Goal: Task Accomplishment & Management: Complete application form

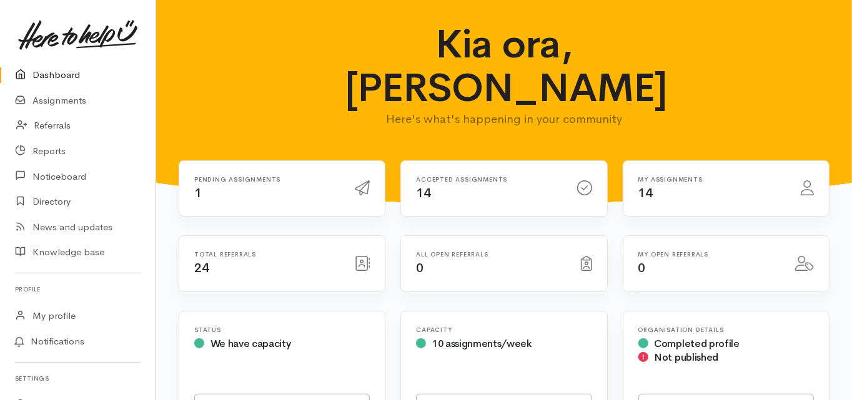
click at [63, 69] on link "Dashboard" at bounding box center [78, 75] width 156 height 26
click at [70, 77] on link "Dashboard" at bounding box center [78, 75] width 156 height 26
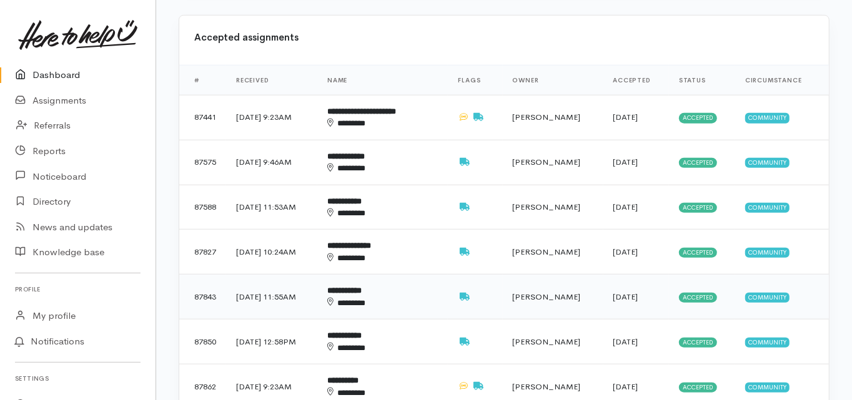
scroll to position [650, 0]
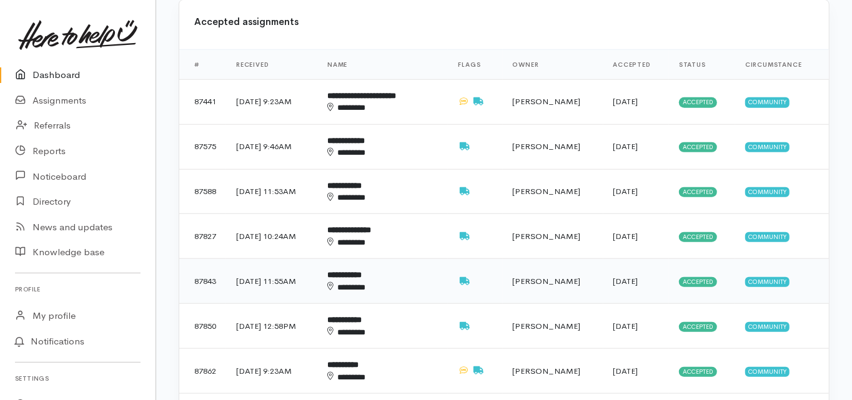
click at [362, 271] on b "**********" at bounding box center [344, 275] width 34 height 8
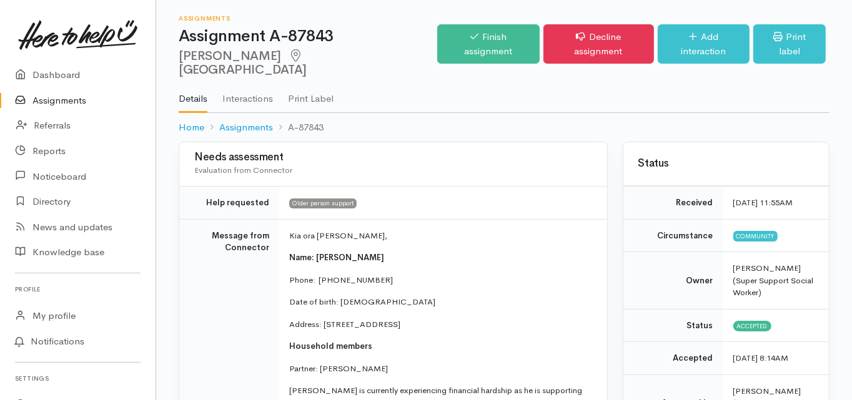
drag, startPoint x: 178, startPoint y: 54, endPoint x: 253, endPoint y: 59, distance: 75.1
click at [253, 59] on div "Assignments Assignment A-87843 Graham Warn Tauranga Options Finish assignment H…" at bounding box center [504, 71] width 696 height 142
copy h2 "Graham Warn"
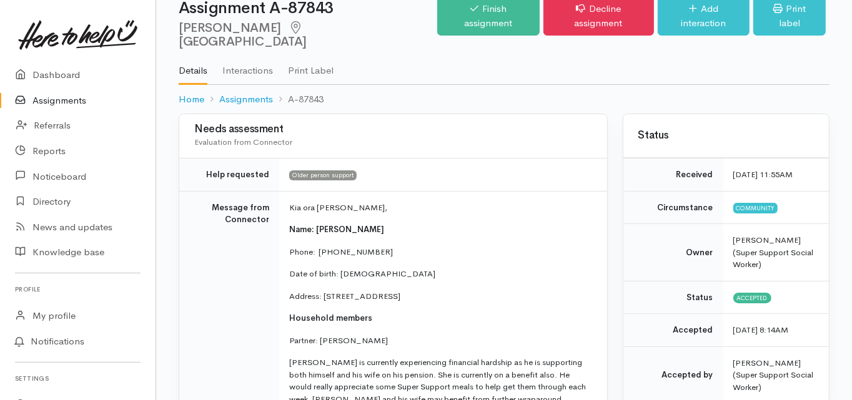
scroll to position [50, 0]
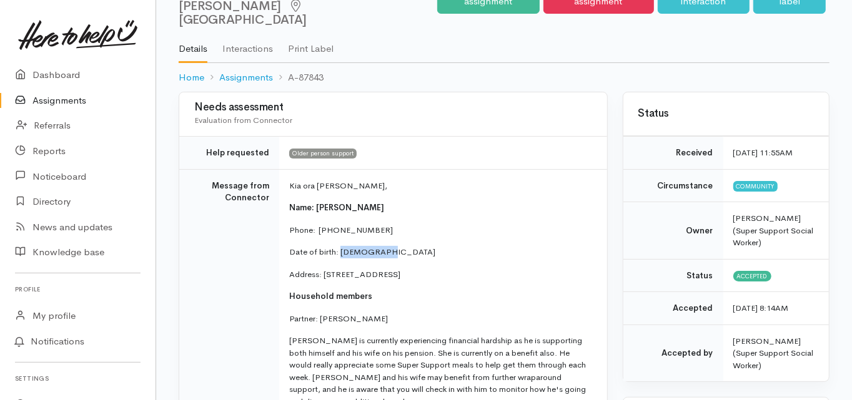
drag, startPoint x: 385, startPoint y: 237, endPoint x: 347, endPoint y: 237, distance: 38.1
click at [340, 246] on p "Date of birth: 11/12/1948" at bounding box center [440, 252] width 303 height 12
copy p "11/12/1948"
drag, startPoint x: 322, startPoint y: 260, endPoint x: 402, endPoint y: 264, distance: 80.1
click at [402, 269] on p "Address: unit 6/55 Tawa Street, Mount Maunganui, New Zealand" at bounding box center [440, 275] width 303 height 12
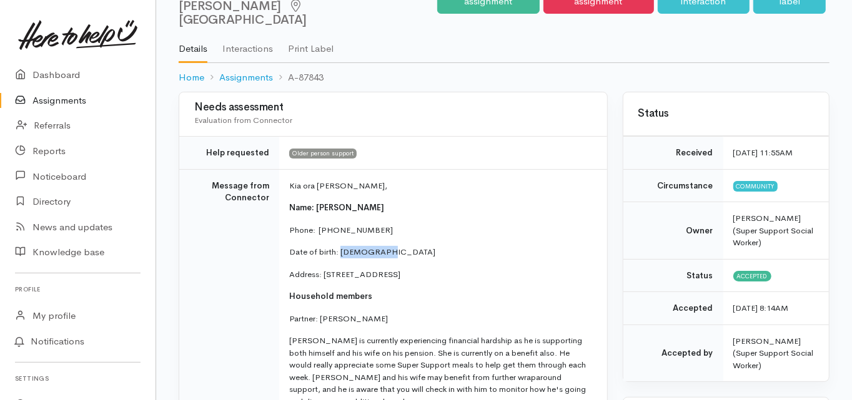
copy p "unit 6/55 Tawa Street"
click at [180, 274] on td "Message from Connector" at bounding box center [229, 376] width 100 height 414
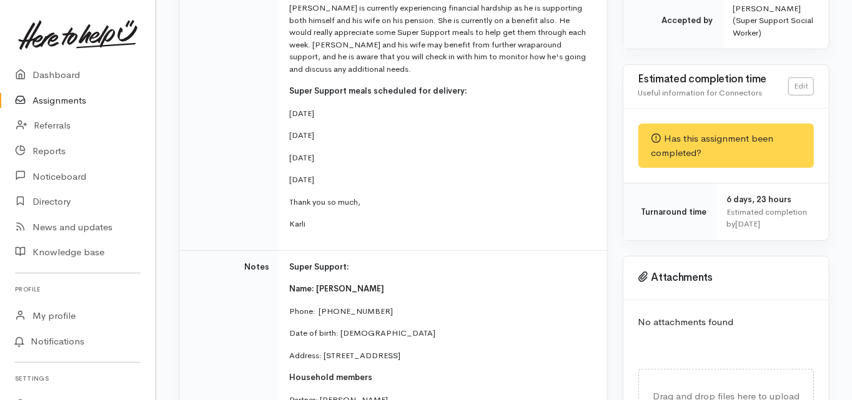
scroll to position [450, 0]
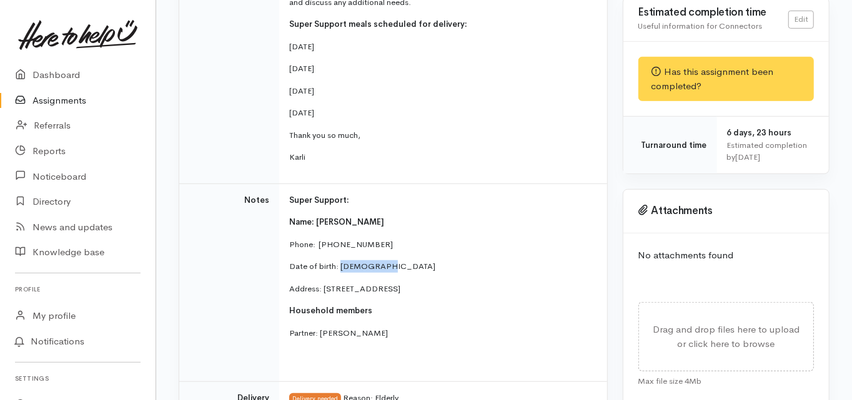
drag, startPoint x: 385, startPoint y: 250, endPoint x: 339, endPoint y: 252, distance: 46.9
click at [339, 260] on p "Date of birth: 11/12/1948" at bounding box center [440, 266] width 303 height 12
copy p "11/12/1948"
drag, startPoint x: 355, startPoint y: 230, endPoint x: 365, endPoint y: 226, distance: 11.5
click at [356, 239] on p "Phone:  0276081886" at bounding box center [440, 245] width 303 height 12
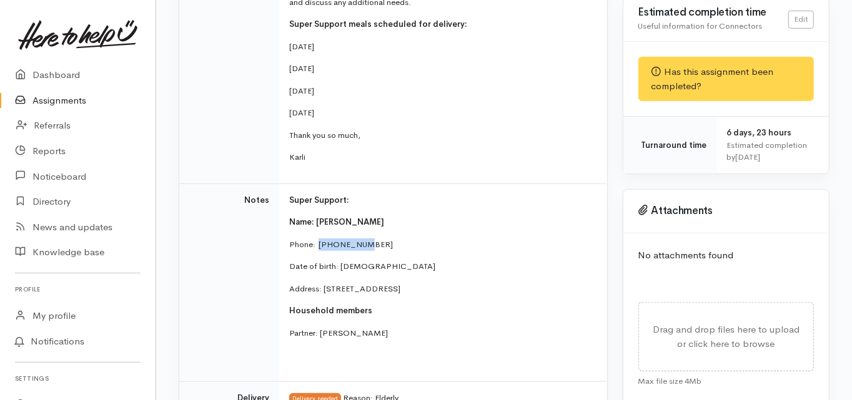
drag, startPoint x: 365, startPoint y: 226, endPoint x: 317, endPoint y: 232, distance: 49.0
click at [317, 239] on p "Phone:  0276081886" at bounding box center [440, 245] width 303 height 12
copy p "0276081886"
click at [187, 210] on td "Notes" at bounding box center [229, 283] width 100 height 198
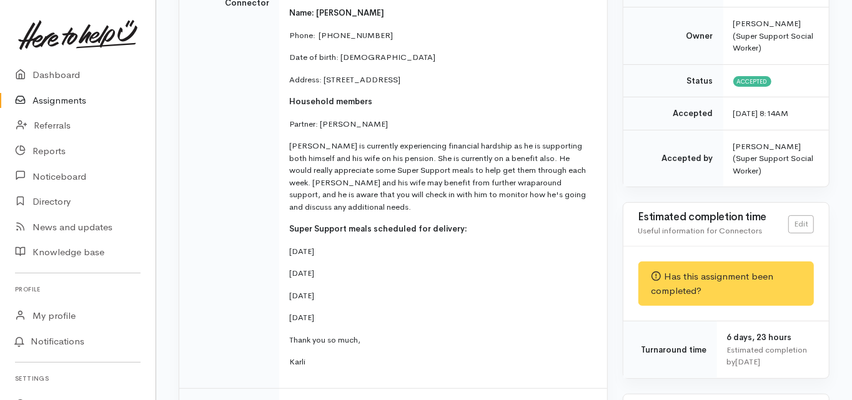
scroll to position [250, 0]
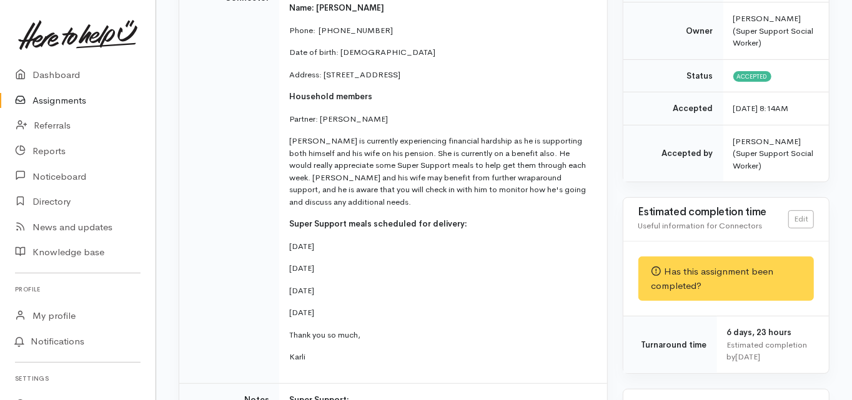
click at [195, 283] on td "Message from Connector" at bounding box center [229, 176] width 100 height 414
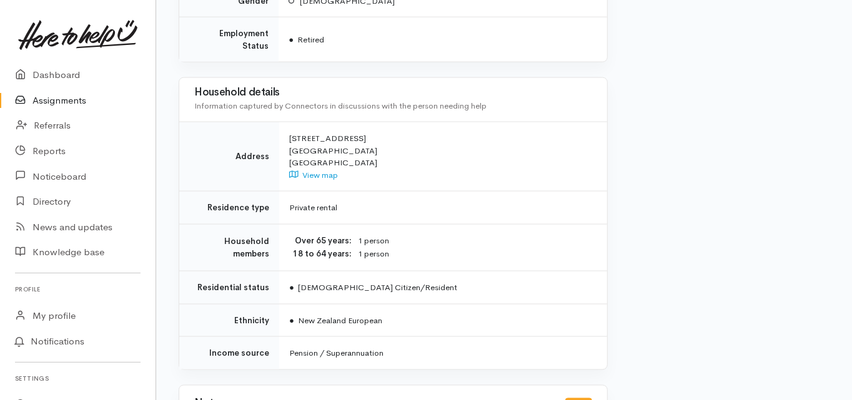
scroll to position [1149, 0]
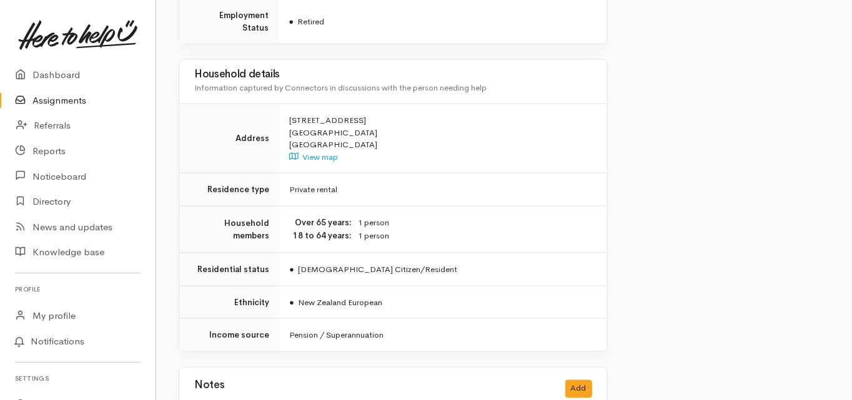
click at [197, 174] on td "Residence type" at bounding box center [229, 190] width 100 height 33
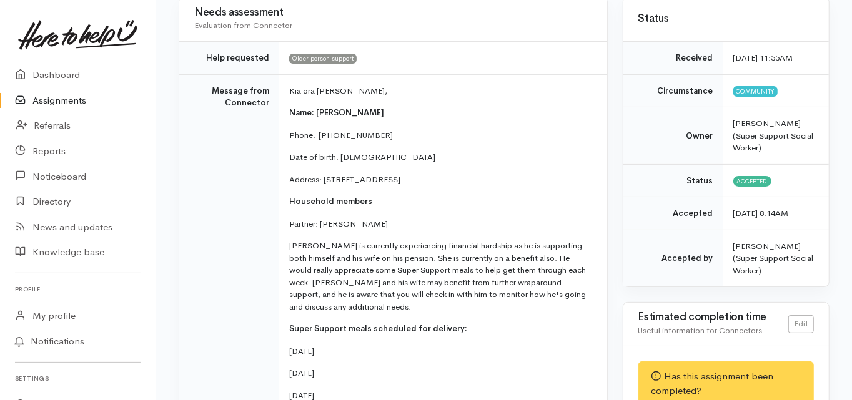
scroll to position [0, 0]
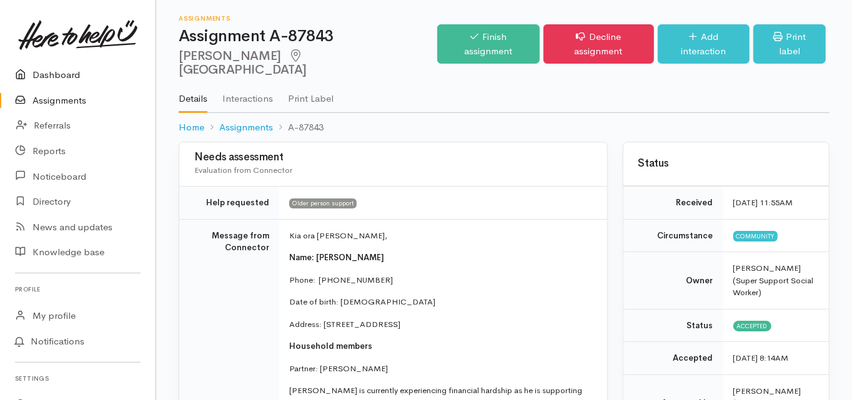
click at [49, 73] on link "Dashboard" at bounding box center [78, 75] width 156 height 26
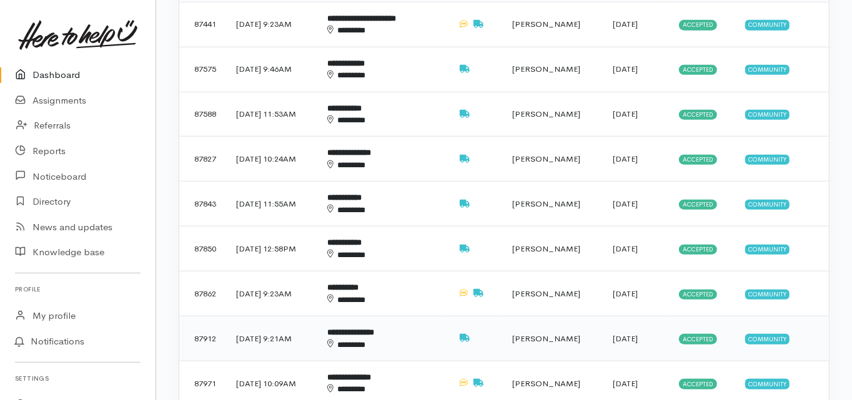
scroll to position [800, 0]
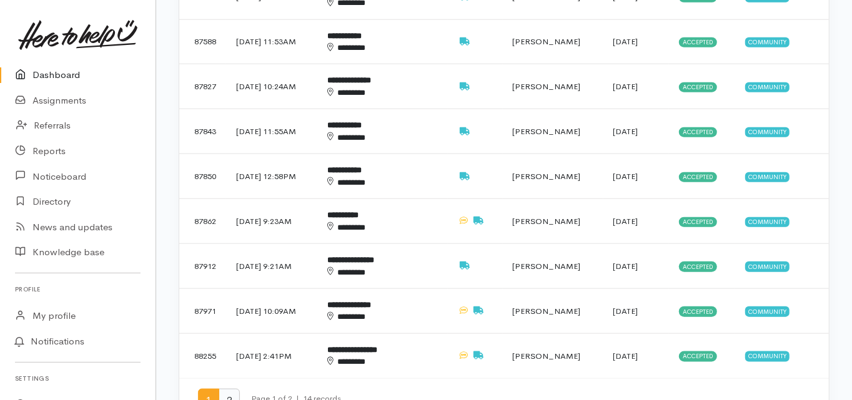
click at [233, 389] on span "2" at bounding box center [229, 400] width 21 height 23
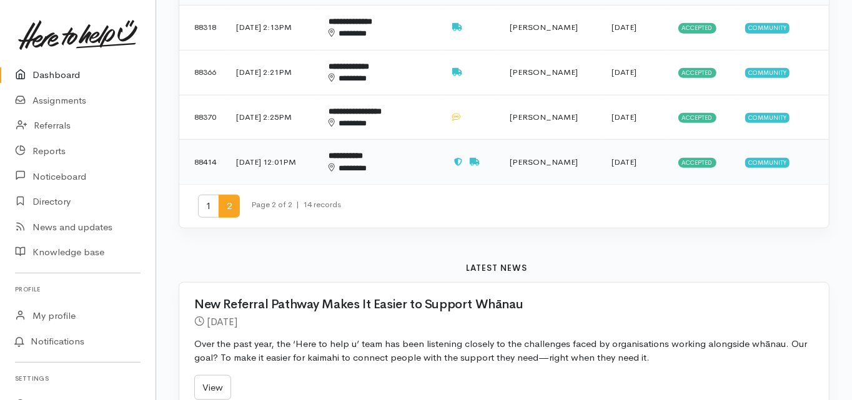
scroll to position [600, 0]
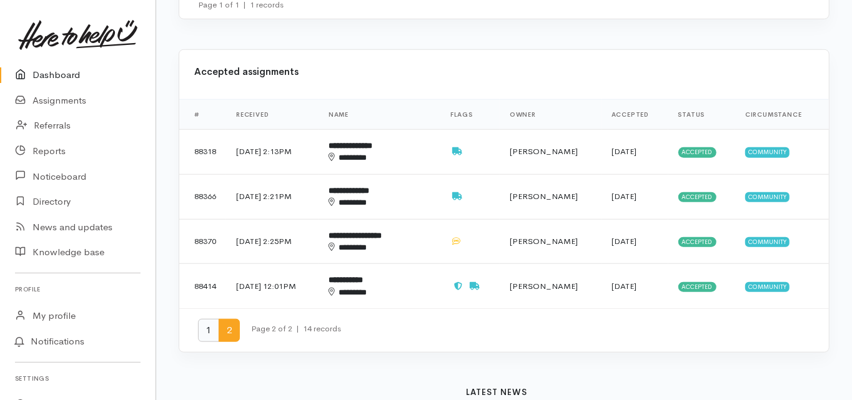
click at [206, 319] on span "1" at bounding box center [208, 330] width 21 height 23
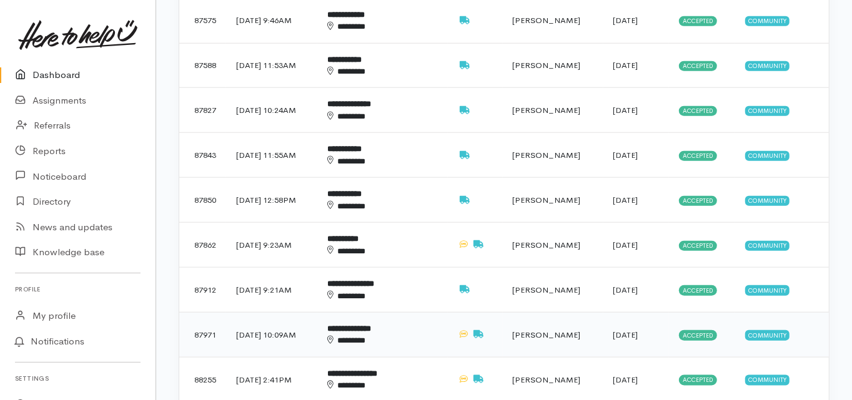
scroll to position [800, 0]
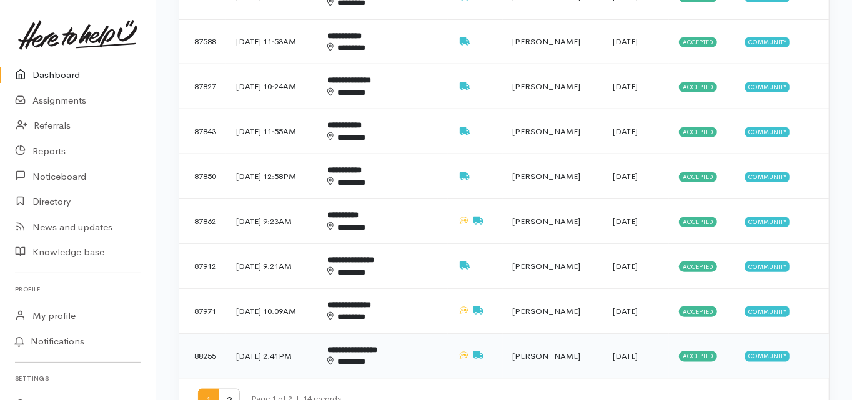
click at [375, 346] on b "**********" at bounding box center [352, 350] width 50 height 8
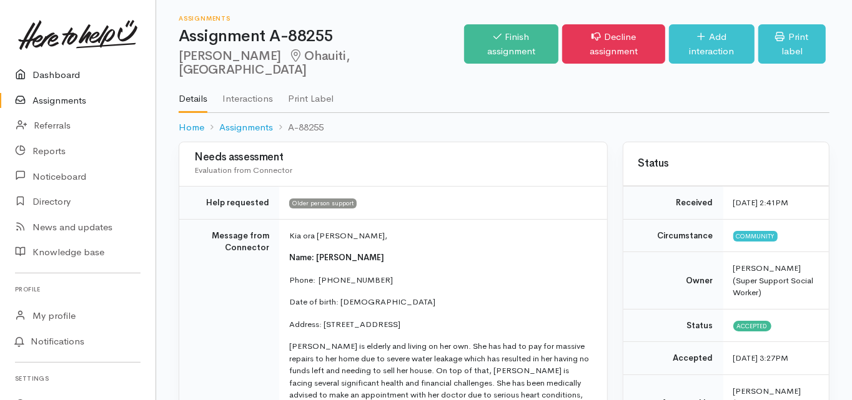
click at [62, 71] on link "Dashboard" at bounding box center [78, 75] width 156 height 26
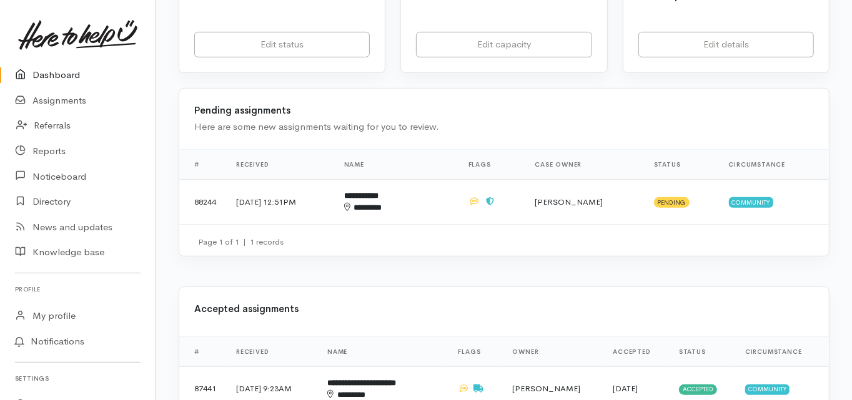
scroll to position [500, 0]
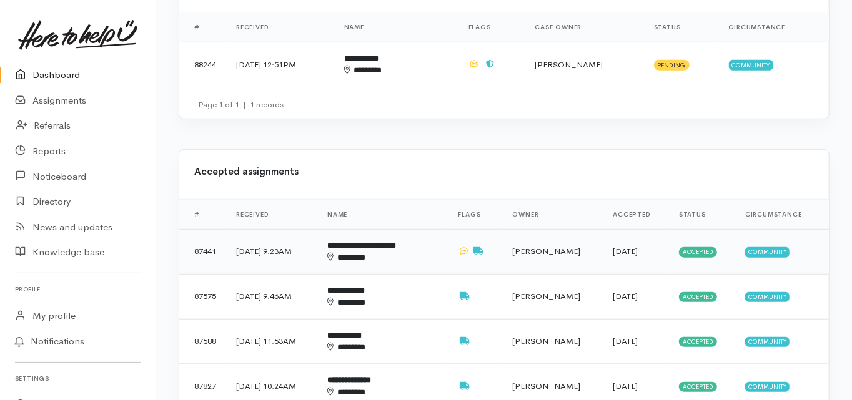
click at [395, 242] on b "**********" at bounding box center [361, 246] width 69 height 8
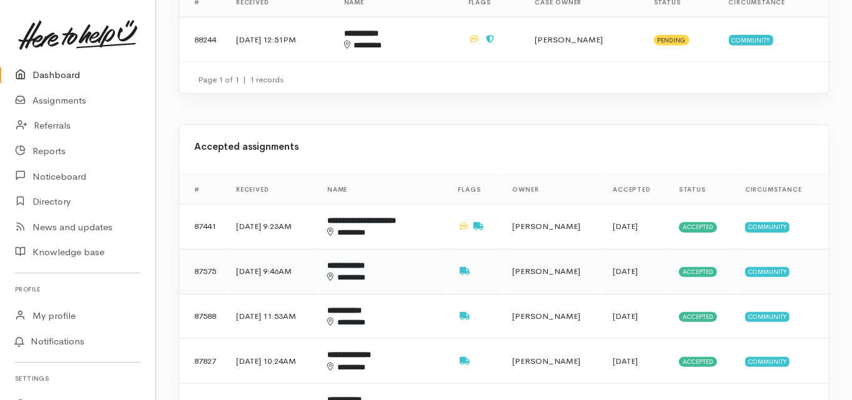
scroll to position [532, 0]
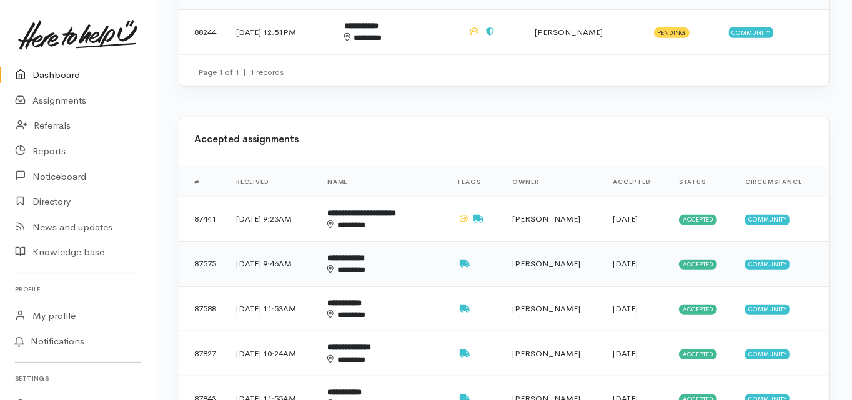
click at [365, 254] on b "**********" at bounding box center [345, 258] width 37 height 8
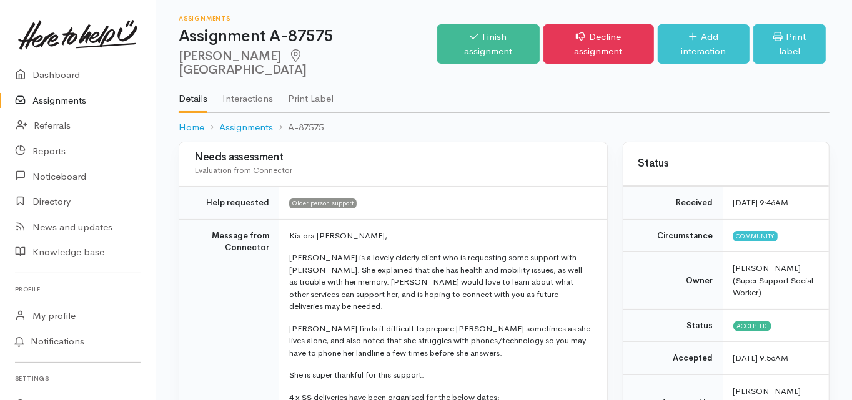
click at [185, 274] on td "Message from Connector" at bounding box center [229, 368] width 100 height 298
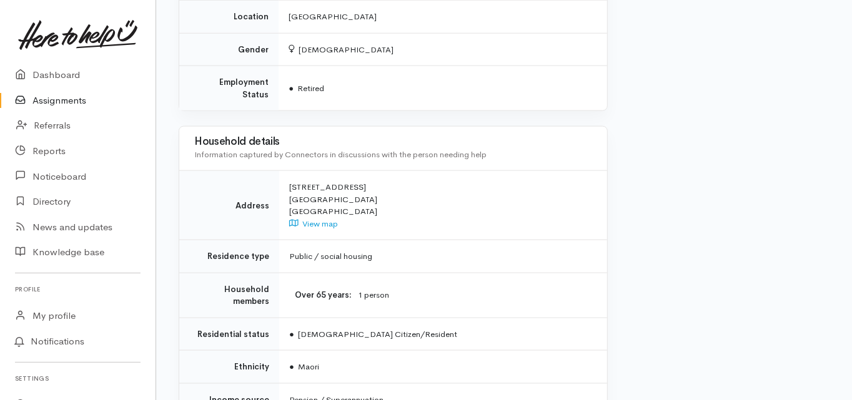
scroll to position [1147, 0]
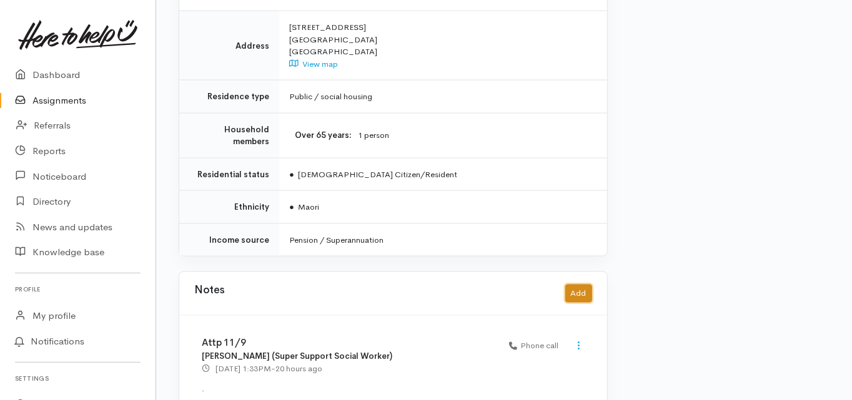
click at [579, 285] on button "Add" at bounding box center [578, 294] width 27 height 18
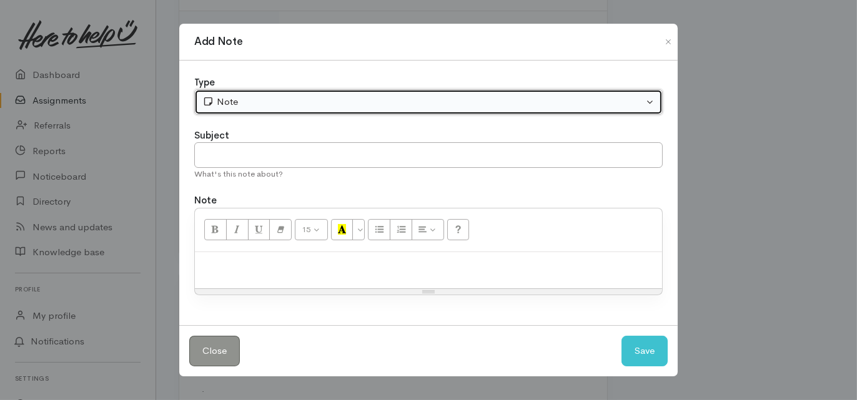
click at [222, 104] on div "Note" at bounding box center [422, 102] width 441 height 14
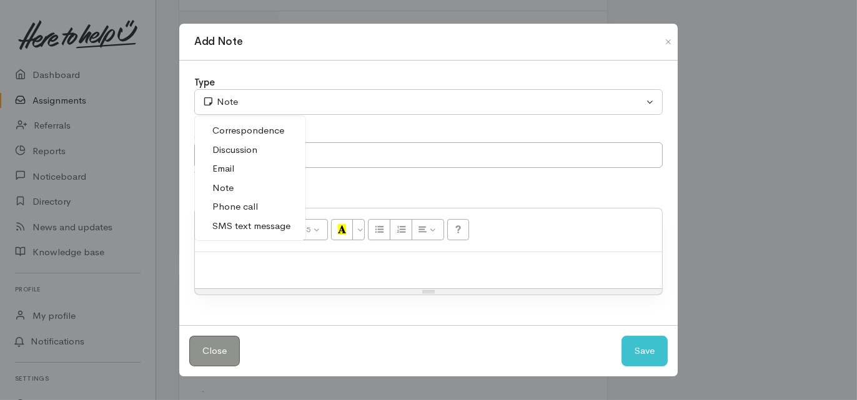
click at [240, 207] on span "Phone call" at bounding box center [235, 207] width 46 height 14
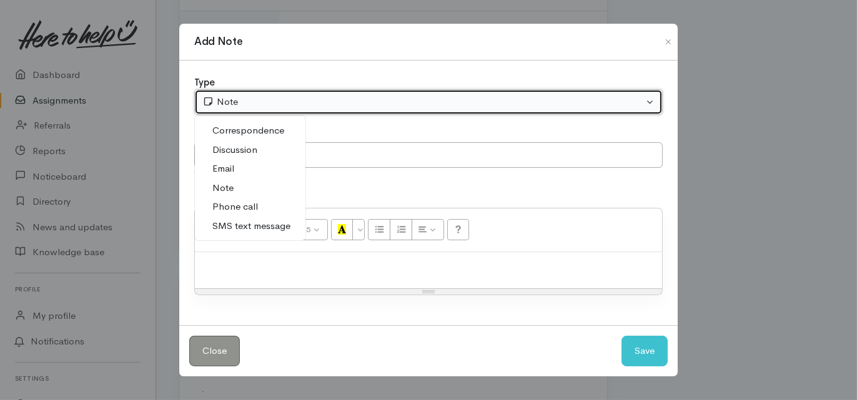
select select "3"
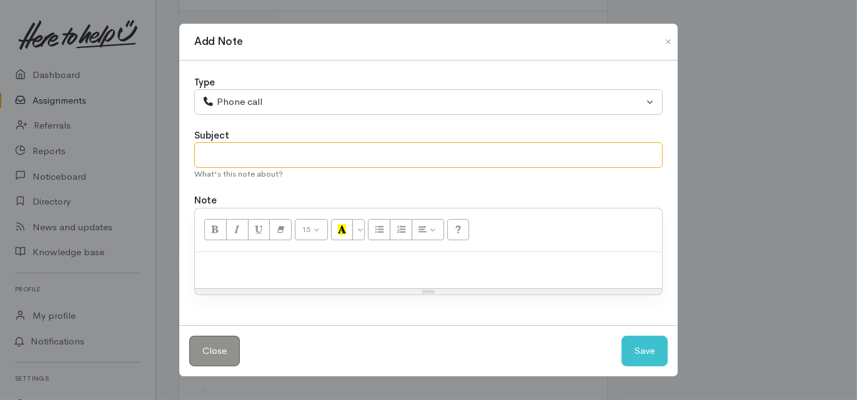
click at [224, 167] on input "text" at bounding box center [428, 155] width 468 height 26
type input "Supp needed"
click at [219, 257] on div at bounding box center [428, 270] width 467 height 37
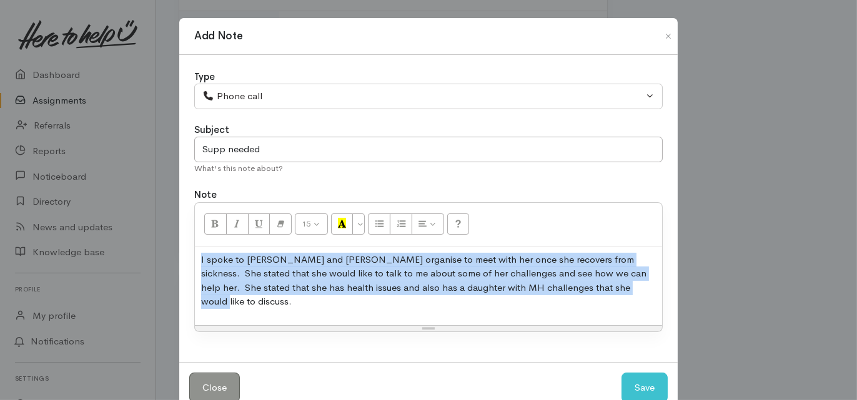
drag, startPoint x: 580, startPoint y: 289, endPoint x: 222, endPoint y: 267, distance: 359.2
click at [189, 260] on div "Type Correspondence Discussion Email Note Phone call SMS text message Phone cal…" at bounding box center [428, 208] width 498 height 307
copy p "I spoke to Clare and will organise to meet with her once she recovers from sick…"
click at [653, 373] on button "Save" at bounding box center [645, 388] width 46 height 31
select select "1"
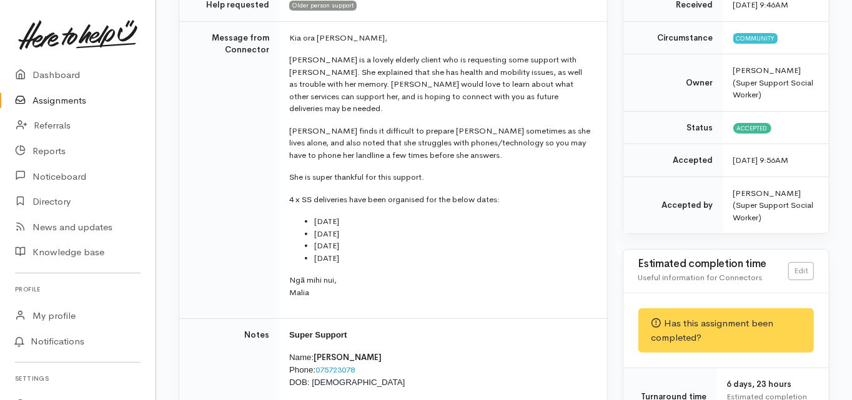
scroll to position [0, 0]
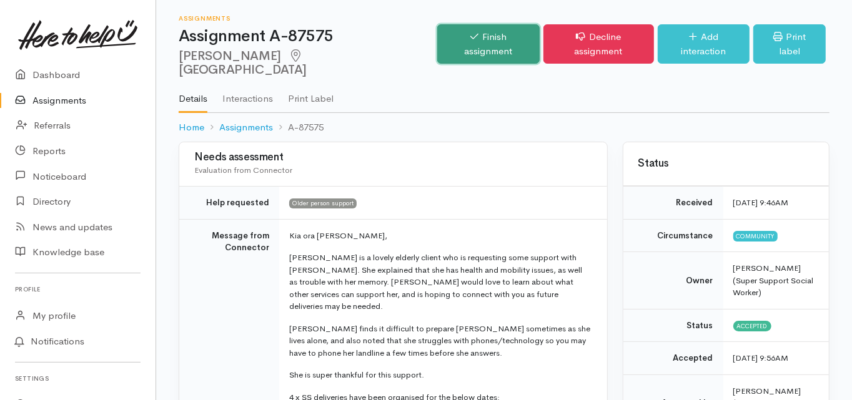
click at [484, 41] on link "Finish assignment" at bounding box center [488, 43] width 102 height 39
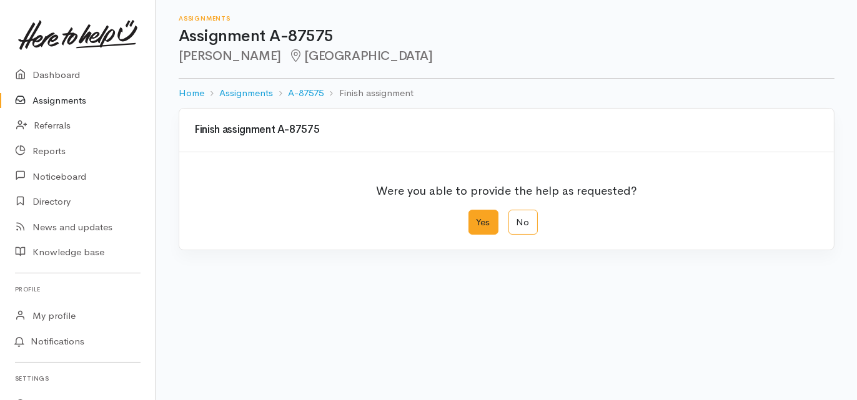
click at [485, 220] on label "Yes" at bounding box center [483, 223] width 30 height 26
click at [477, 218] on input "Yes" at bounding box center [472, 214] width 8 height 8
radio input "true"
click at [272, 310] on div "We delivered the help requested" at bounding box center [498, 308] width 595 height 14
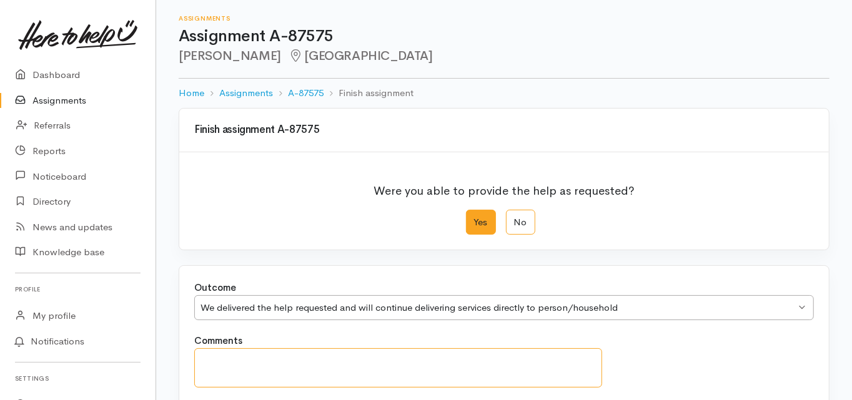
click at [282, 356] on textarea "Comments" at bounding box center [398, 368] width 408 height 39
paste textarea "I spoke to Clare and will organise to meet with her once she recovers from sick…"
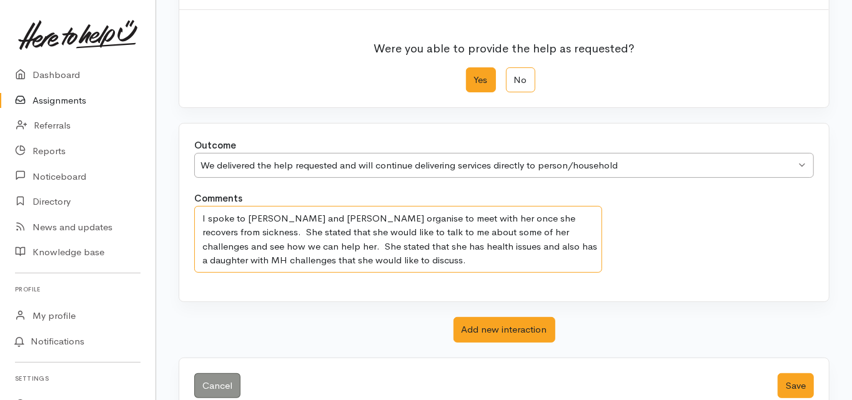
scroll to position [168, 0]
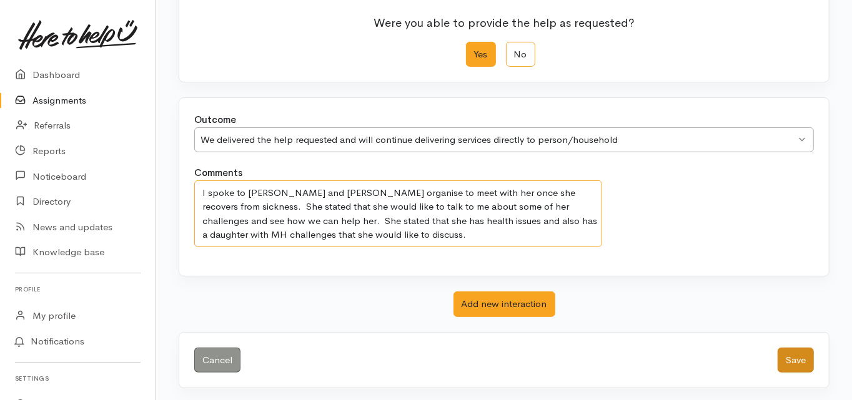
type textarea "I spoke to Clare and will organise to meet with her once she recovers from sick…"
click at [803, 356] on button "Save" at bounding box center [796, 361] width 36 height 26
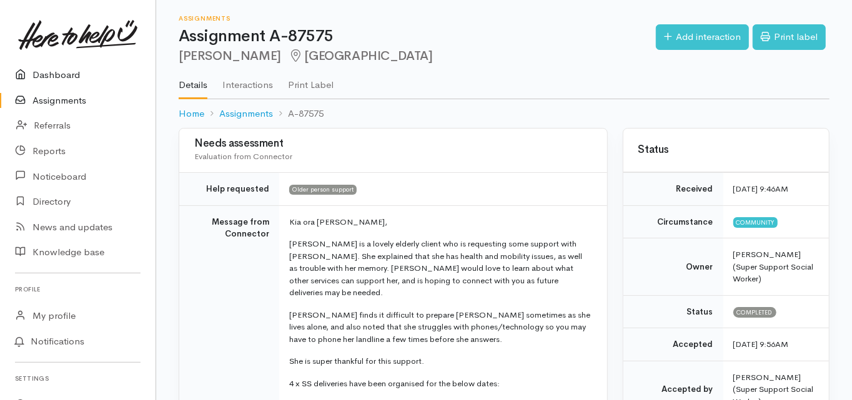
click at [57, 74] on link "Dashboard" at bounding box center [78, 75] width 156 height 26
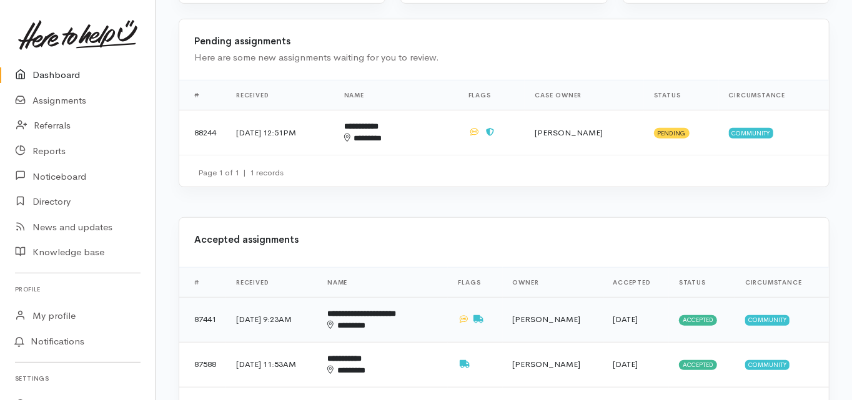
scroll to position [450, 0]
